Goal: Transaction & Acquisition: Purchase product/service

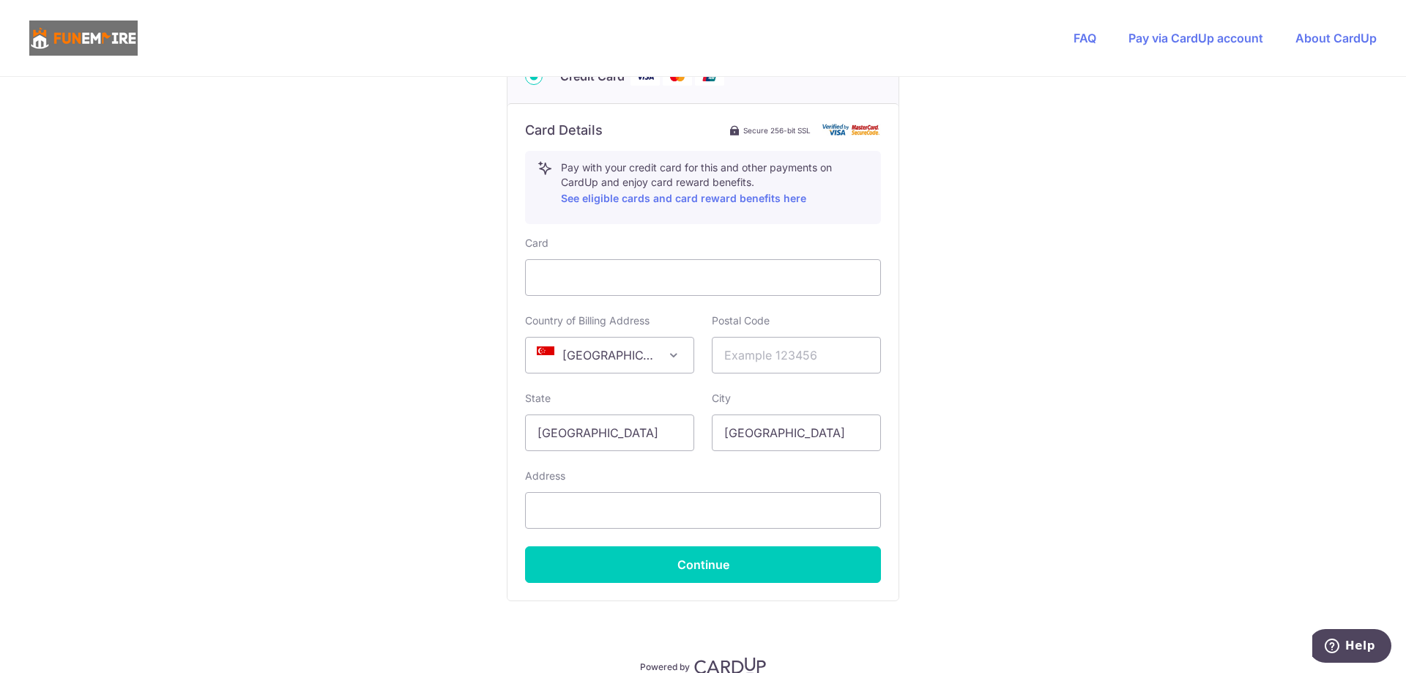
scroll to position [805, 0]
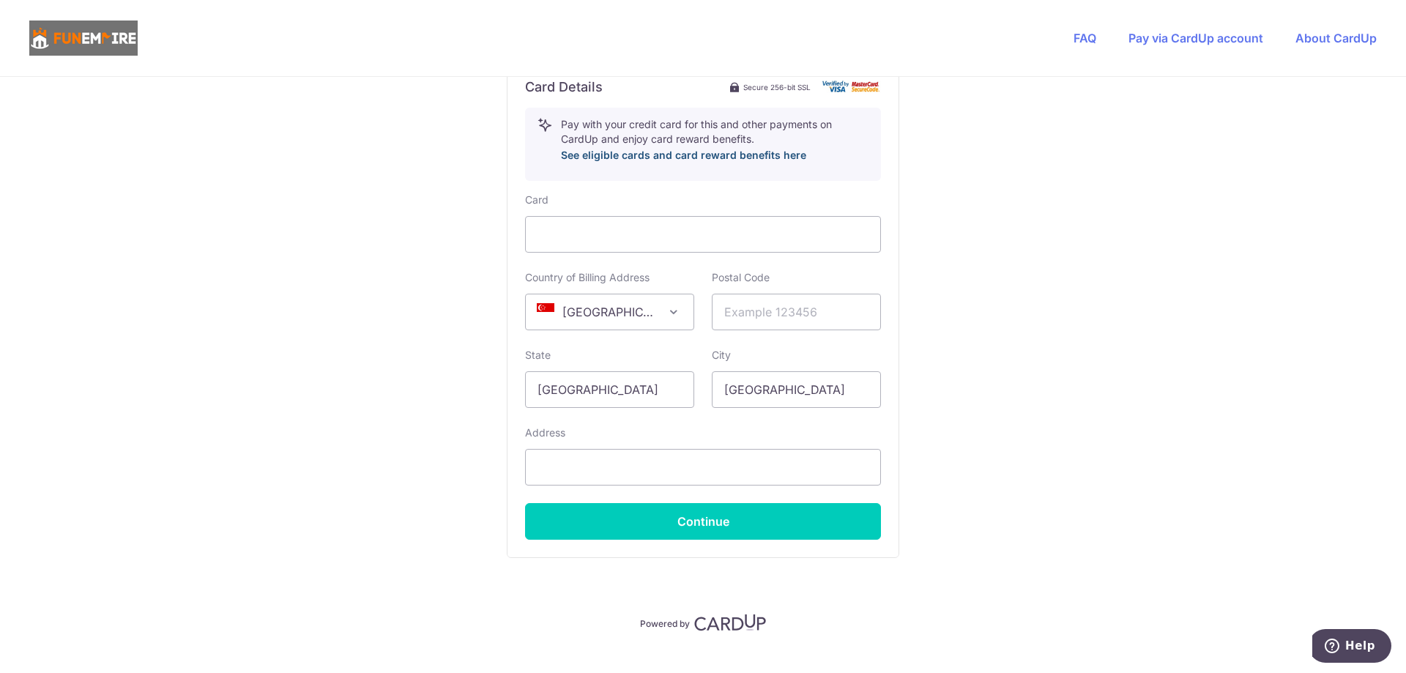
click at [675, 157] on link "See eligible cards and card reward benefits here" at bounding box center [683, 155] width 245 height 12
click at [701, 248] on div at bounding box center [703, 234] width 356 height 37
click at [811, 312] on input "text" at bounding box center [796, 312] width 169 height 37
type input "048623"
click at [693, 479] on input "text" at bounding box center [703, 467] width 356 height 37
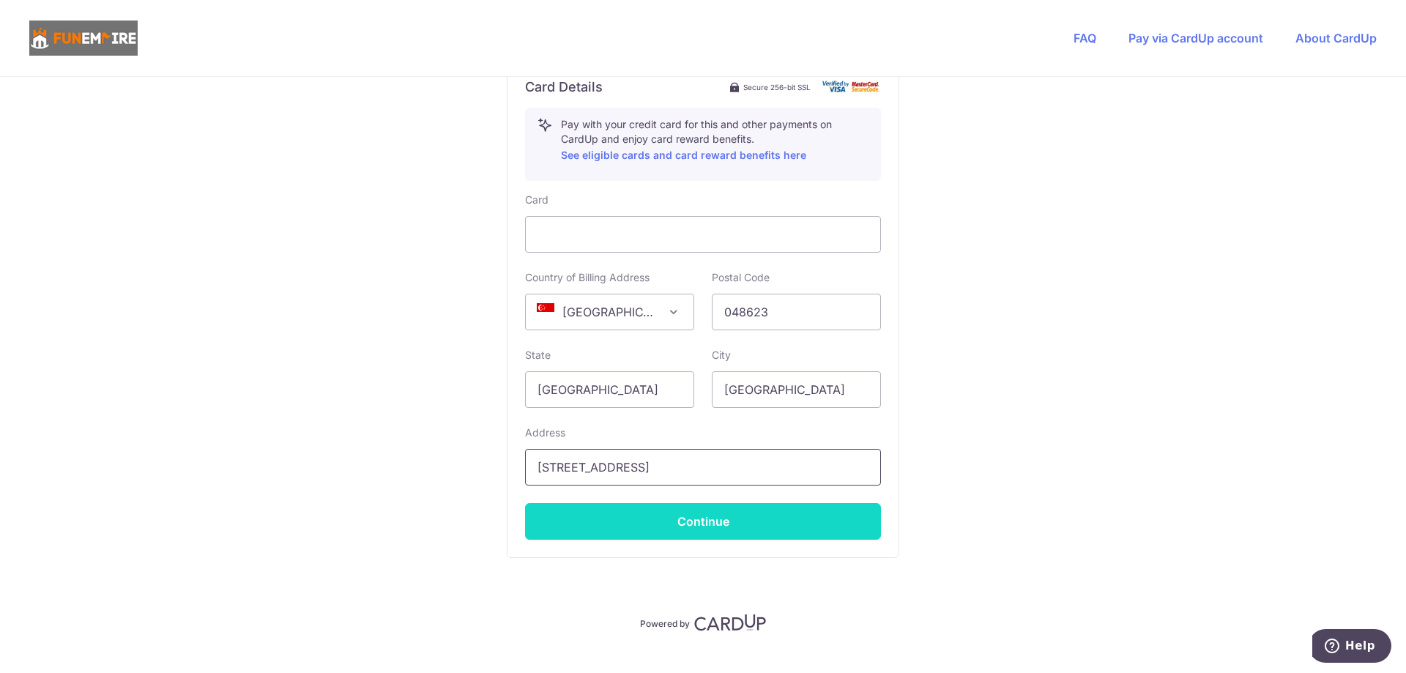
type input "[STREET_ADDRESS]"
click at [689, 538] on button "Continue" at bounding box center [703, 521] width 356 height 37
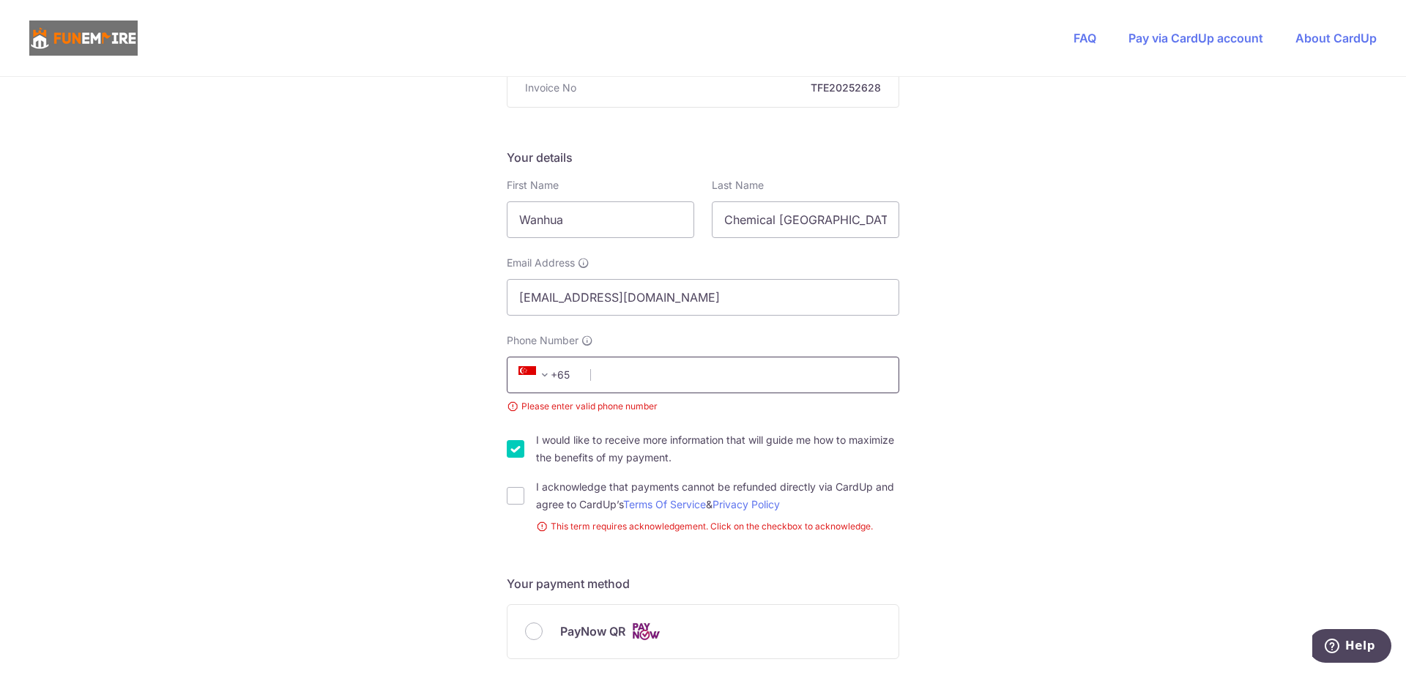
click at [659, 372] on input "Phone Number" at bounding box center [703, 375] width 392 height 37
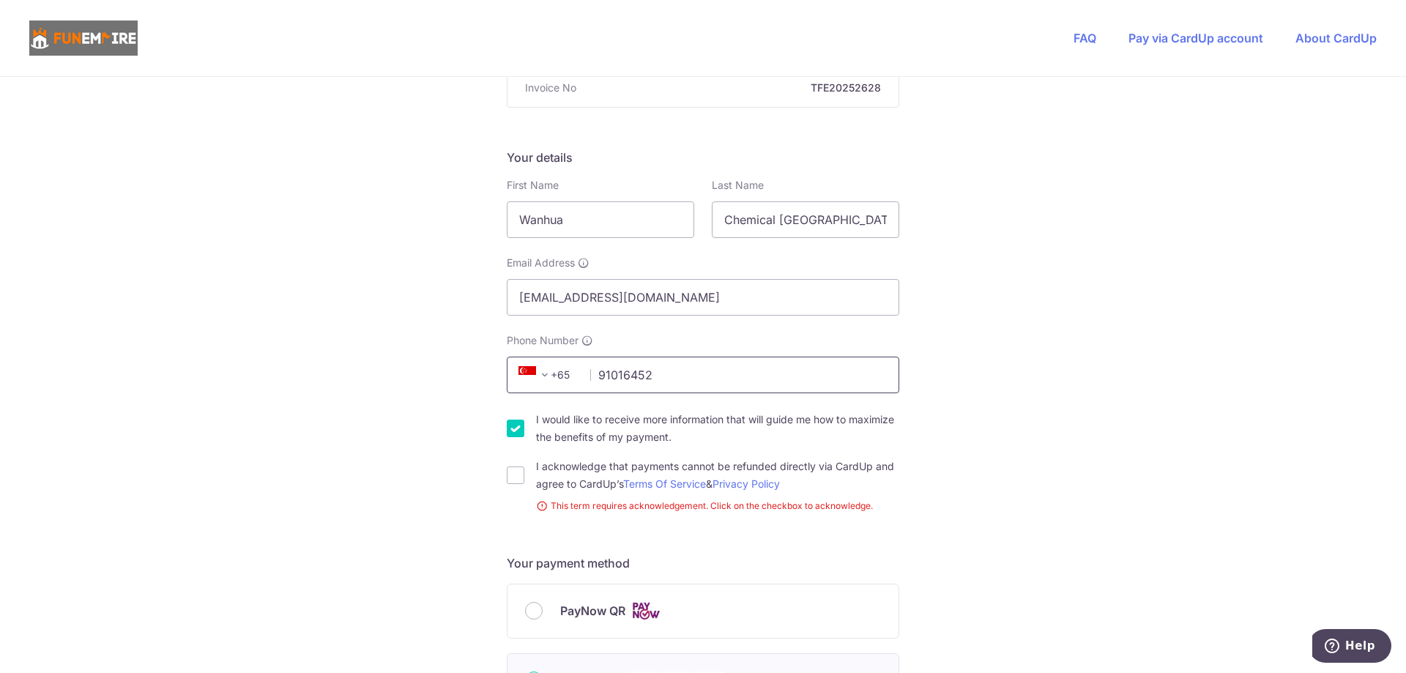
type input "91016452"
drag, startPoint x: 507, startPoint y: 460, endPoint x: 508, endPoint y: 468, distance: 7.4
click at [507, 465] on div "I acknowledge that payments cannot be refunded directly via CardUp and agree to…" at bounding box center [703, 475] width 392 height 35
click at [508, 468] on input "I acknowledge that payments cannot be refunded directly via CardUp and agree to…" at bounding box center [516, 475] width 18 height 18
checkbox input "true"
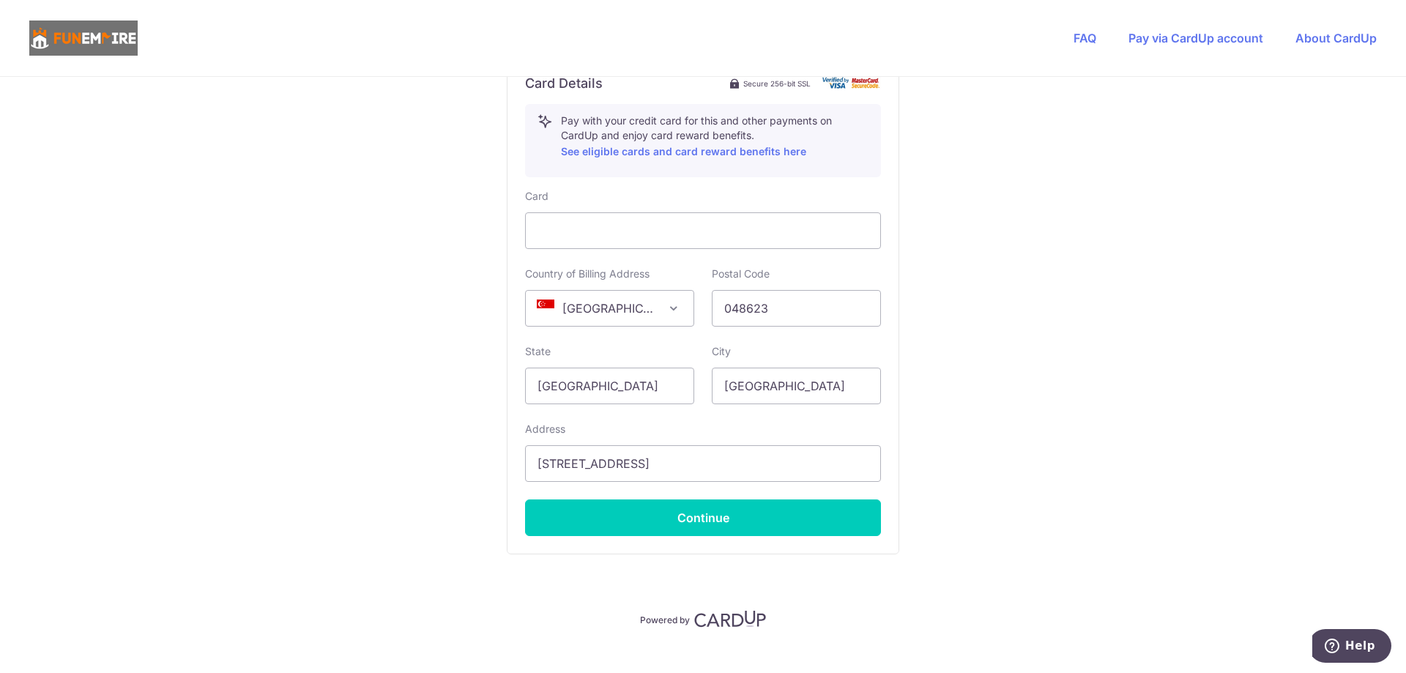
scroll to position [832, 0]
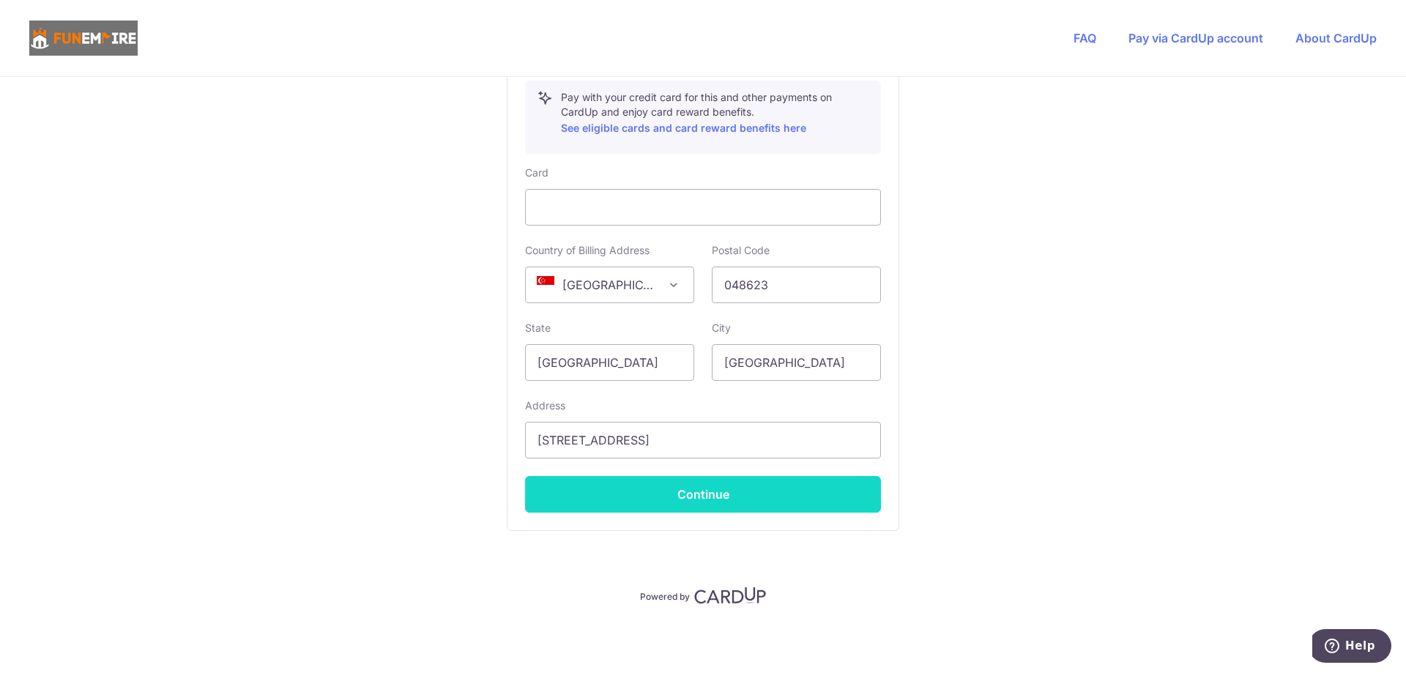
click at [651, 508] on button "Continue" at bounding box center [703, 494] width 356 height 37
type input "**** 3251"
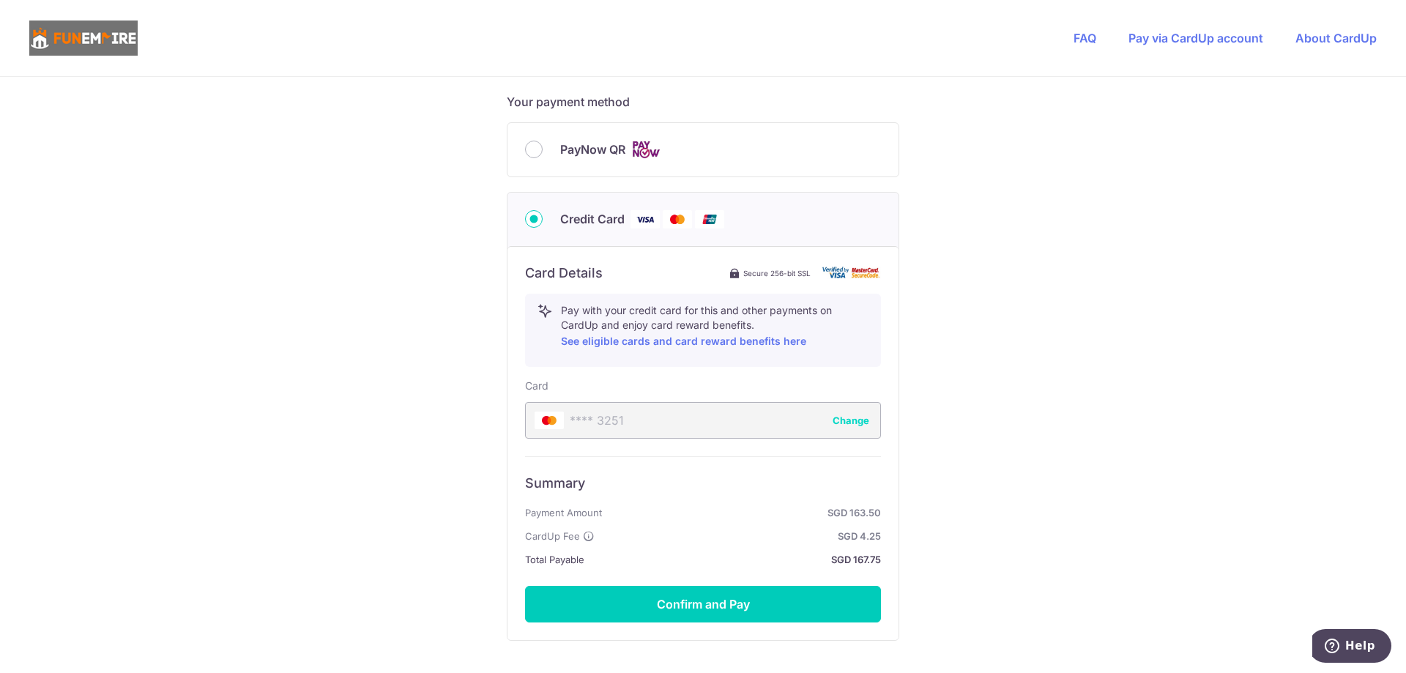
scroll to position [436, 0]
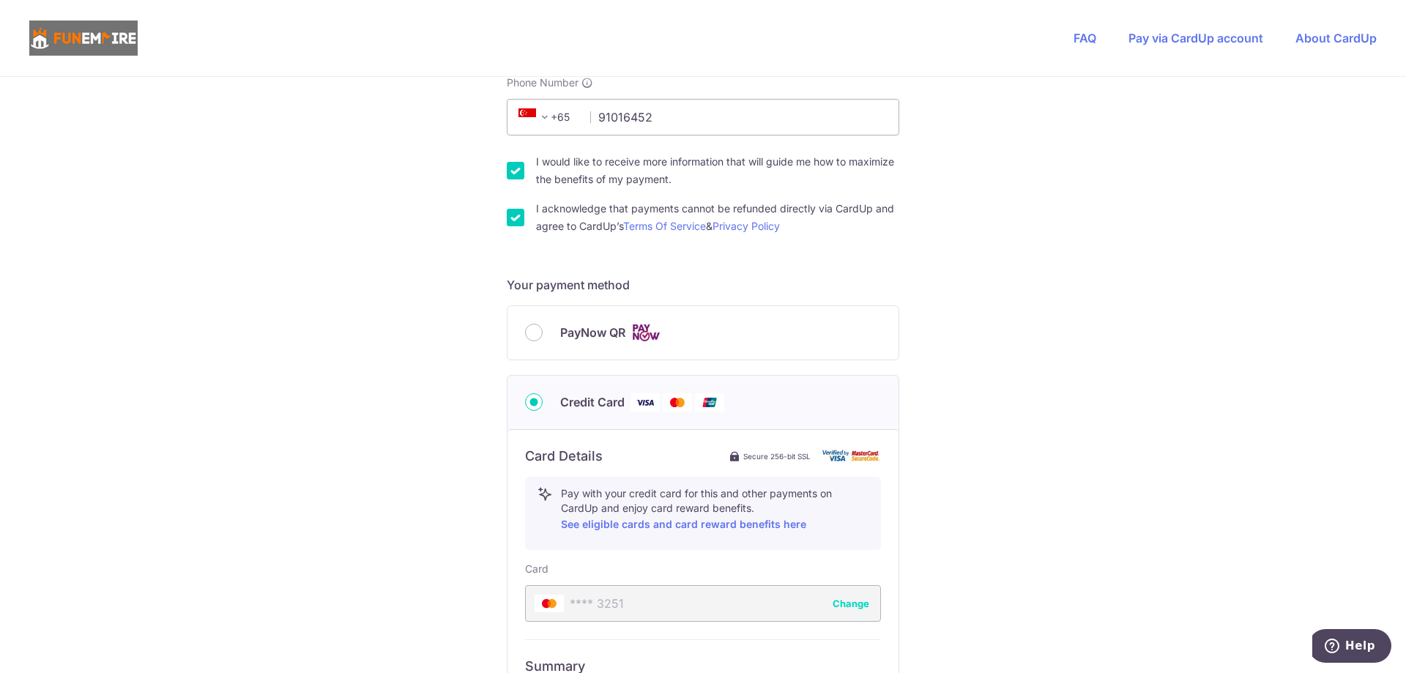
click at [525, 325] on div "PayNow QR" at bounding box center [703, 333] width 356 height 18
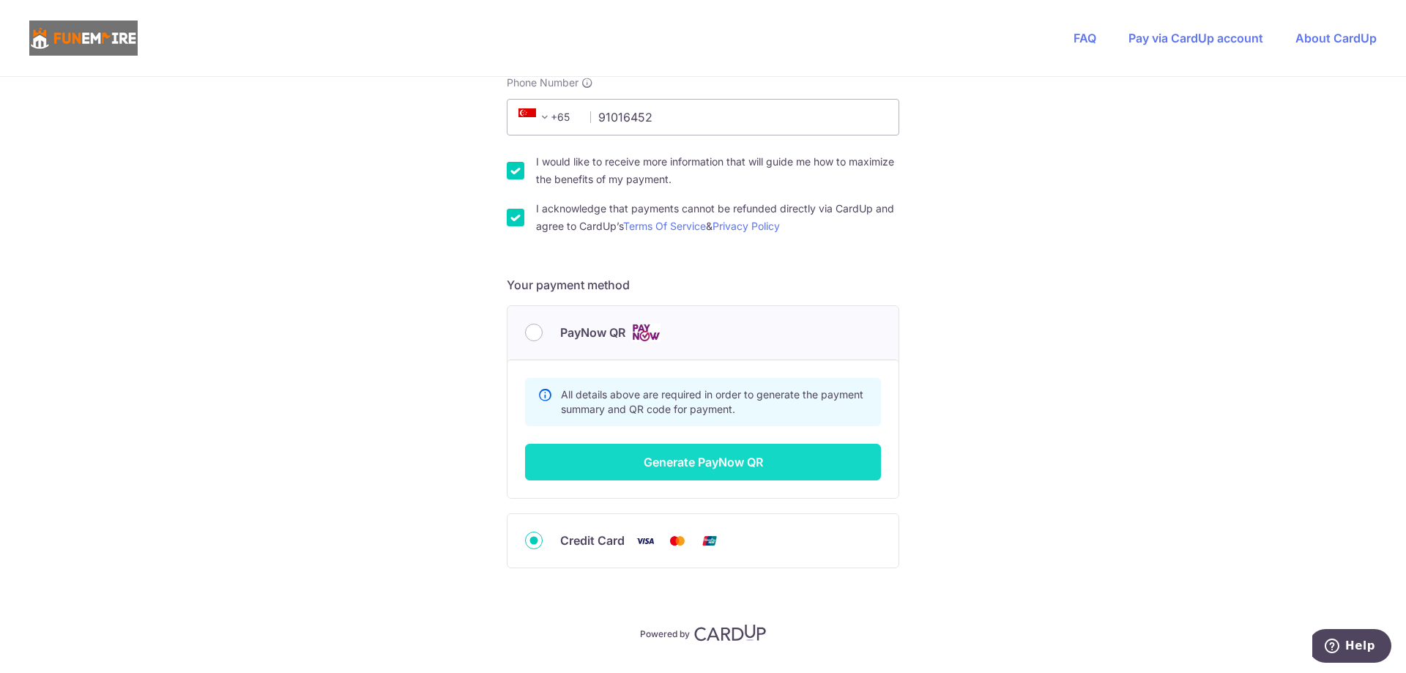
click at [671, 469] on button "Generate PayNow QR" at bounding box center [703, 462] width 356 height 37
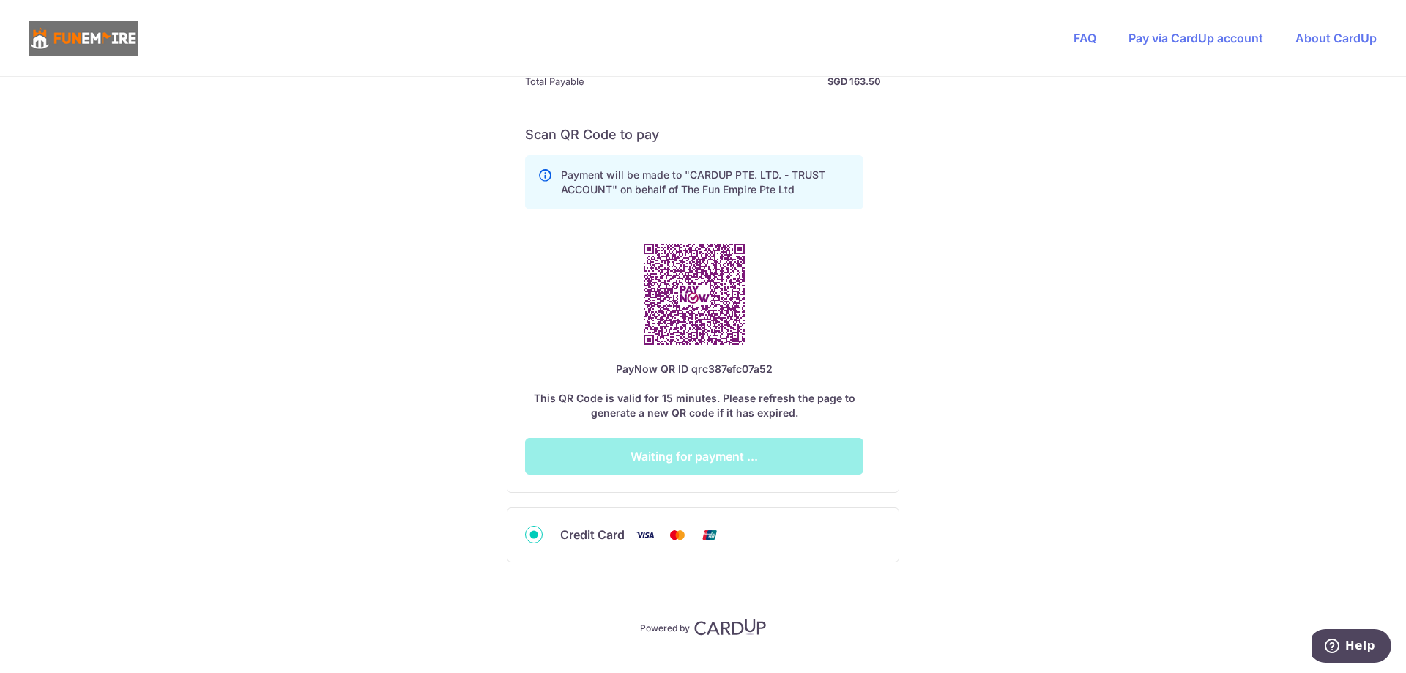
scroll to position [802, 0]
